Goal: Transaction & Acquisition: Download file/media

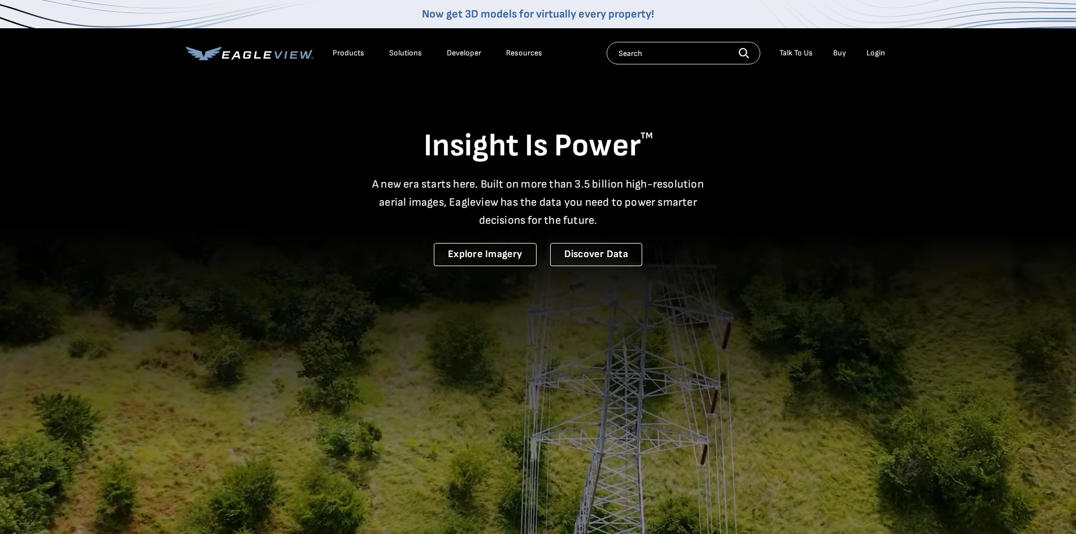
click at [872, 58] on div "Login" at bounding box center [875, 53] width 19 height 10
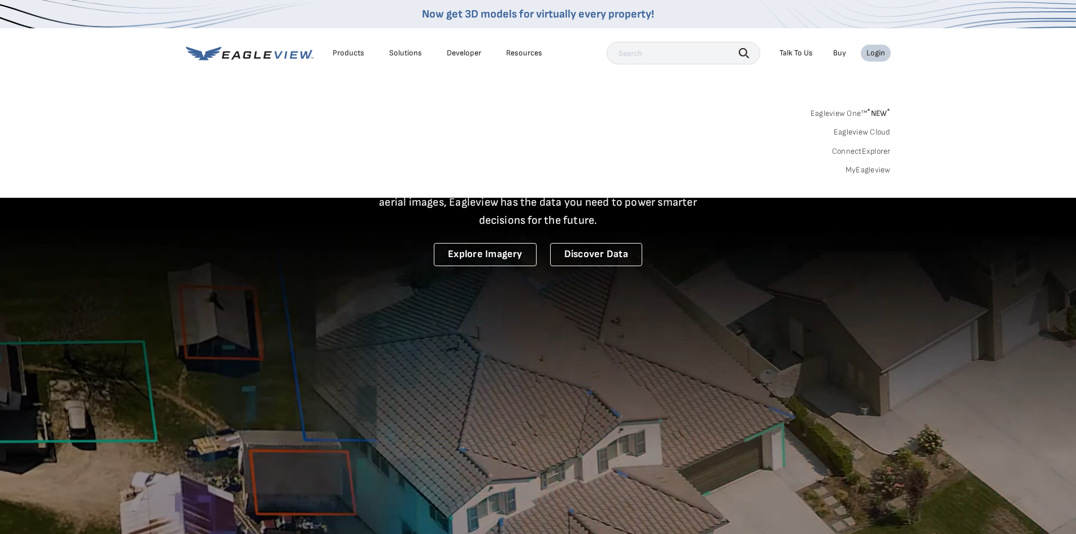
click at [871, 172] on link "MyEagleview" at bounding box center [867, 170] width 45 height 10
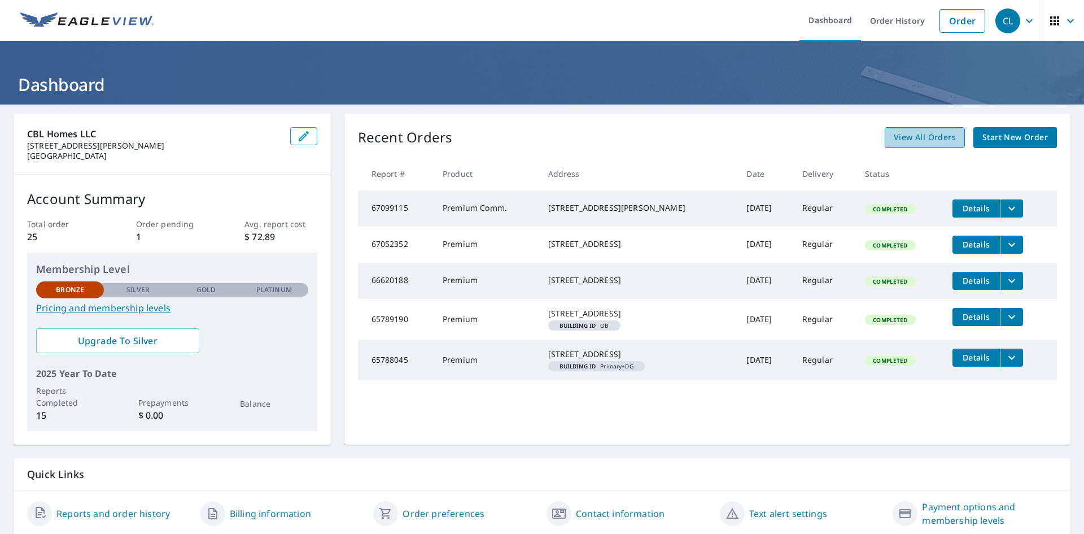
click at [894, 140] on span "View All Orders" at bounding box center [925, 137] width 62 height 14
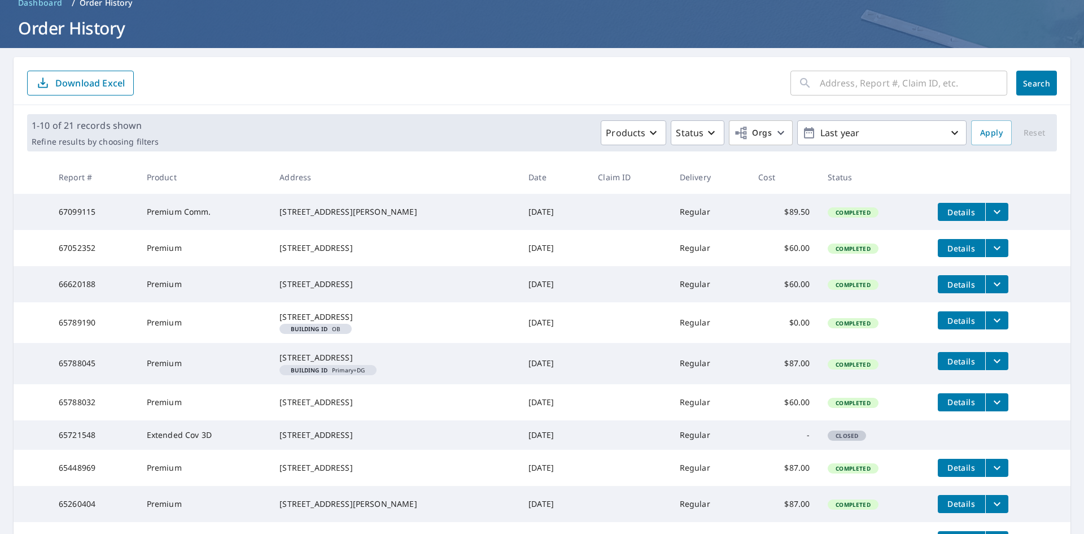
scroll to position [113, 0]
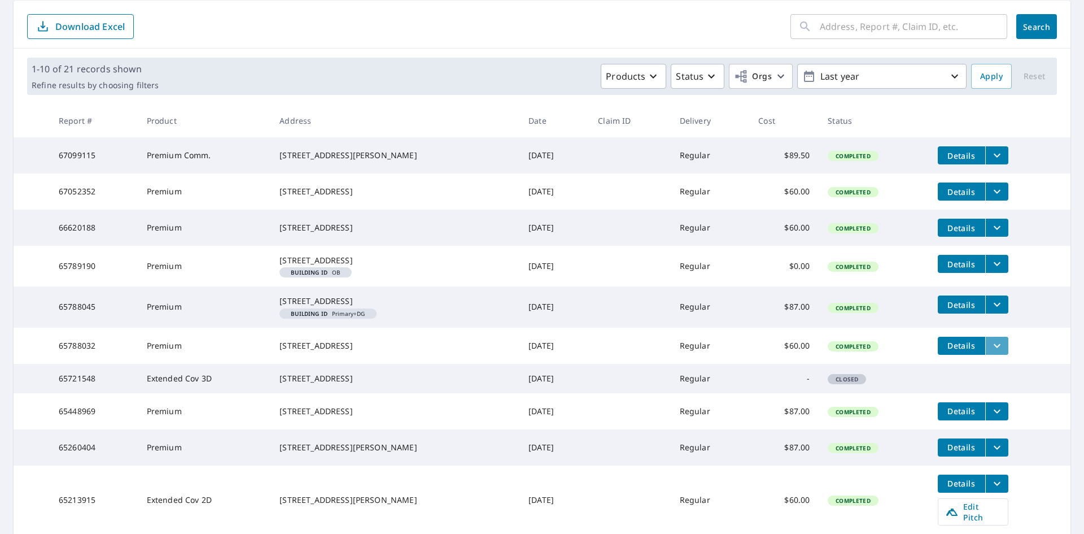
click at [991, 352] on icon "filesDropdownBtn-65788032" at bounding box center [998, 346] width 14 height 14
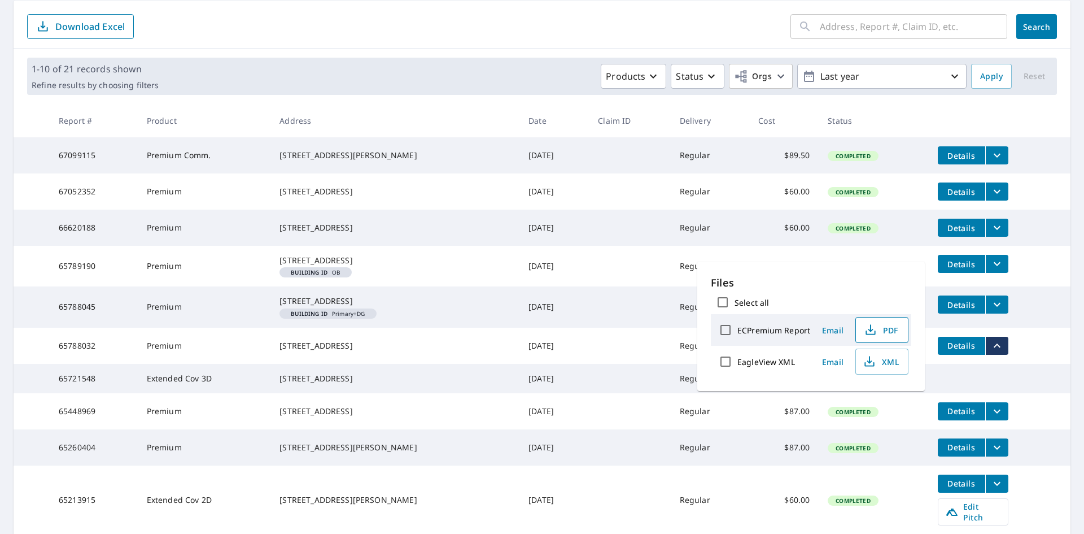
click at [884, 337] on button "PDF" at bounding box center [882, 330] width 53 height 26
